Goal: Information Seeking & Learning: Learn about a topic

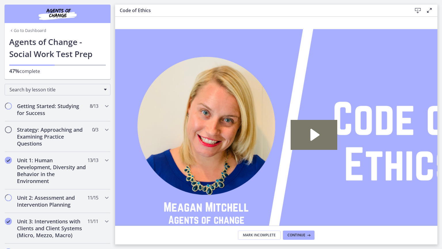
scroll to position [196, 0]
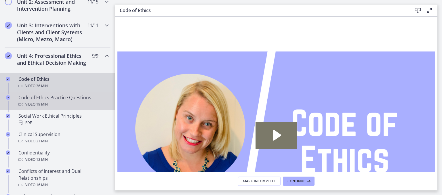
click at [62, 108] on div "Video · 19 min" at bounding box center [63, 104] width 90 height 7
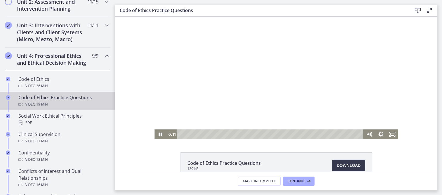
click at [284, 88] on div at bounding box center [277, 78] width 244 height 123
click at [267, 82] on div at bounding box center [277, 78] width 244 height 123
click at [268, 100] on div at bounding box center [277, 78] width 244 height 123
click at [250, 86] on div at bounding box center [277, 78] width 244 height 123
click at [211, 103] on div at bounding box center [277, 78] width 244 height 123
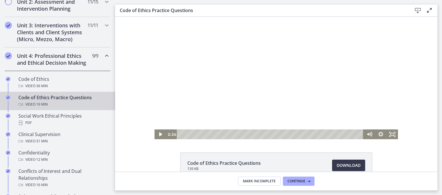
click at [231, 94] on div at bounding box center [277, 78] width 244 height 123
click at [162, 92] on div at bounding box center [277, 78] width 244 height 123
click at [190, 93] on div at bounding box center [277, 78] width 244 height 123
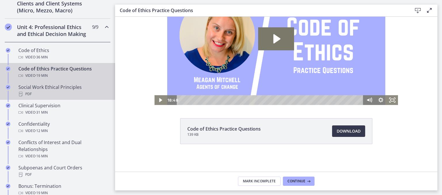
scroll to position [253, 0]
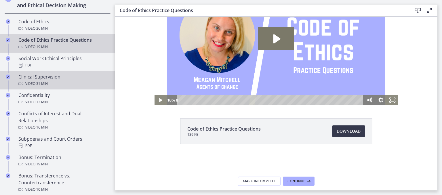
click at [61, 87] on div "Video · 31 min" at bounding box center [63, 83] width 90 height 7
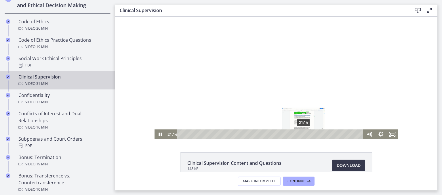
drag, startPoint x: 310, startPoint y: 135, endPoint x: 302, endPoint y: 136, distance: 8.7
click at [302, 136] on div "Playbar" at bounding box center [303, 134] width 3 height 3
click at [158, 134] on icon "Pause" at bounding box center [161, 135] width 12 height 10
click at [246, 86] on div at bounding box center [277, 78] width 244 height 123
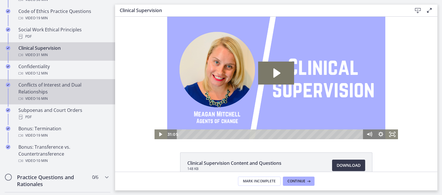
scroll to position [253, 0]
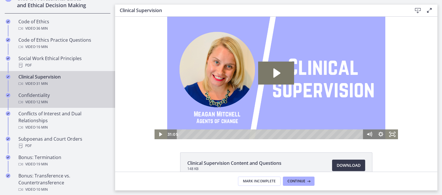
click at [73, 106] on div "Video · 12 min" at bounding box center [63, 102] width 90 height 7
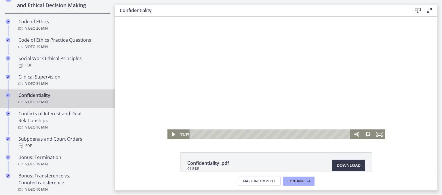
drag, startPoint x: 191, startPoint y: 136, endPoint x: 456, endPoint y: 158, distance: 265.5
click at [341, 139] on html "Click for sound @keyframes VOLUME_SMALL_WAVE_FLASH { 0% { opacity: 0; } 33% { o…" at bounding box center [276, 78] width 322 height 123
click at [172, 134] on icon "Pause" at bounding box center [173, 135] width 3 height 4
click at [172, 134] on icon "Play Video" at bounding box center [173, 134] width 3 height 5
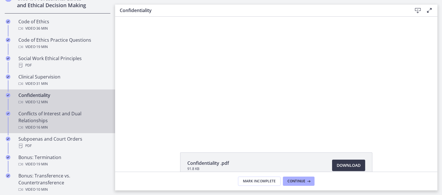
click at [25, 125] on div "Conflicts of Interest and Dual Relationships Video · 16 min" at bounding box center [63, 120] width 90 height 21
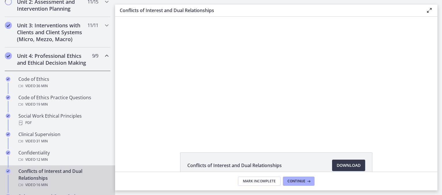
scroll to position [167, 0]
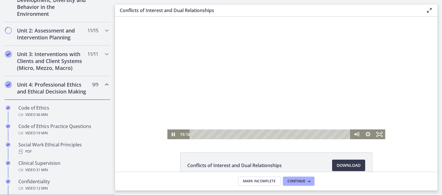
drag, startPoint x: 183, startPoint y: 99, endPoint x: 212, endPoint y: 95, distance: 29.1
click at [212, 95] on div at bounding box center [276, 78] width 218 height 123
click at [177, 110] on div at bounding box center [276, 78] width 218 height 123
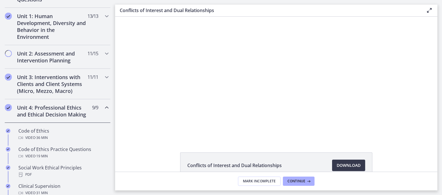
scroll to position [86, 0]
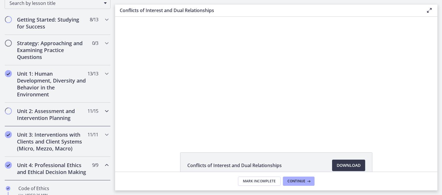
click at [51, 119] on h2 "Unit 2: Assessment and Intervention Planning" at bounding box center [52, 115] width 70 height 14
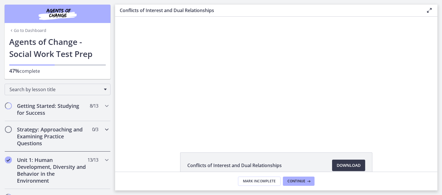
scroll to position [58, 0]
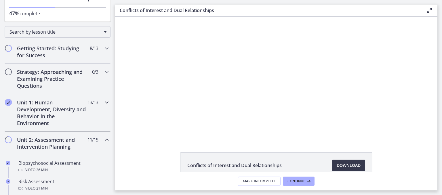
click at [55, 114] on h2 "Unit 1: Human Development, Diversity and Behavior in the Environment" at bounding box center [52, 113] width 70 height 28
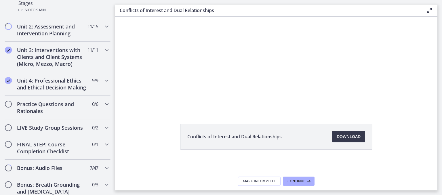
scroll to position [435, 0]
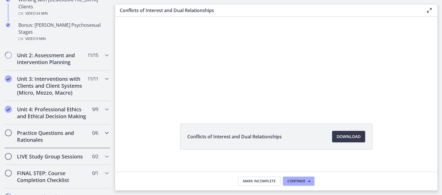
click at [61, 130] on h2 "Practice Questions and Rationales" at bounding box center [52, 137] width 70 height 14
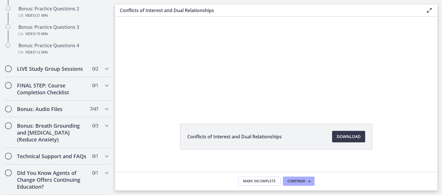
scroll to position [278, 0]
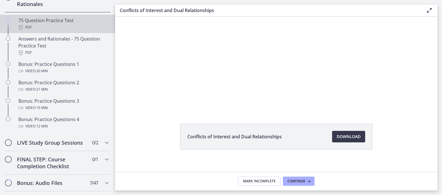
click at [33, 31] on div "PDF" at bounding box center [63, 27] width 90 height 7
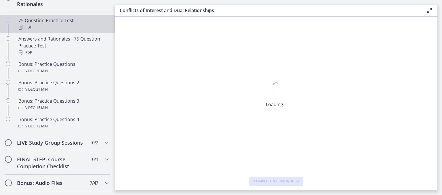
scroll to position [0, 0]
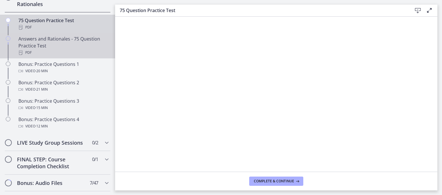
click at [31, 43] on div "Answers and Rationales - 75 Question Practice Test PDF" at bounding box center [63, 45] width 90 height 21
click at [34, 27] on div "75 Question Practice Test PDF" at bounding box center [63, 24] width 90 height 14
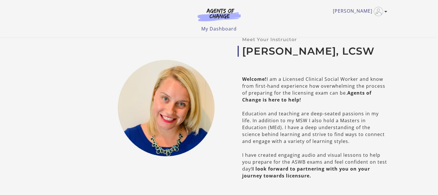
scroll to position [259, 0]
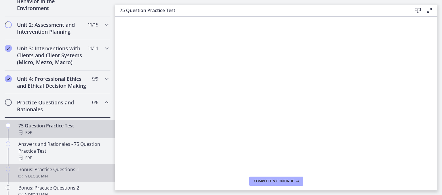
scroll to position [202, 0]
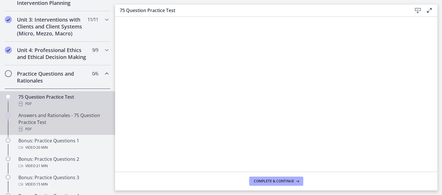
click at [80, 121] on div "Answers and Rationales - 75 Question Practice Test PDF" at bounding box center [63, 122] width 90 height 21
